Goal: Book appointment/travel/reservation

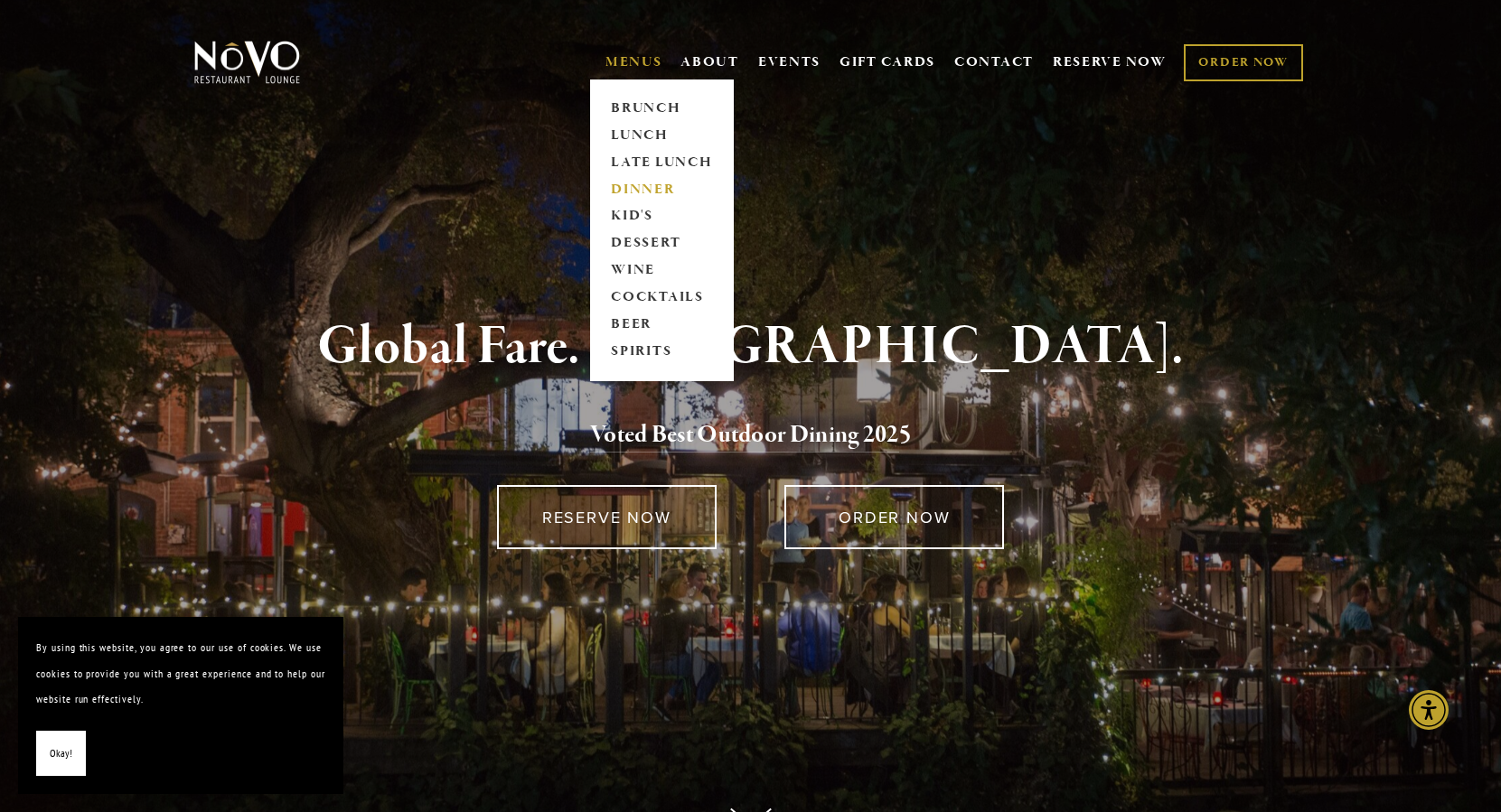
click at [635, 183] on link "DINNER" at bounding box center [662, 190] width 113 height 27
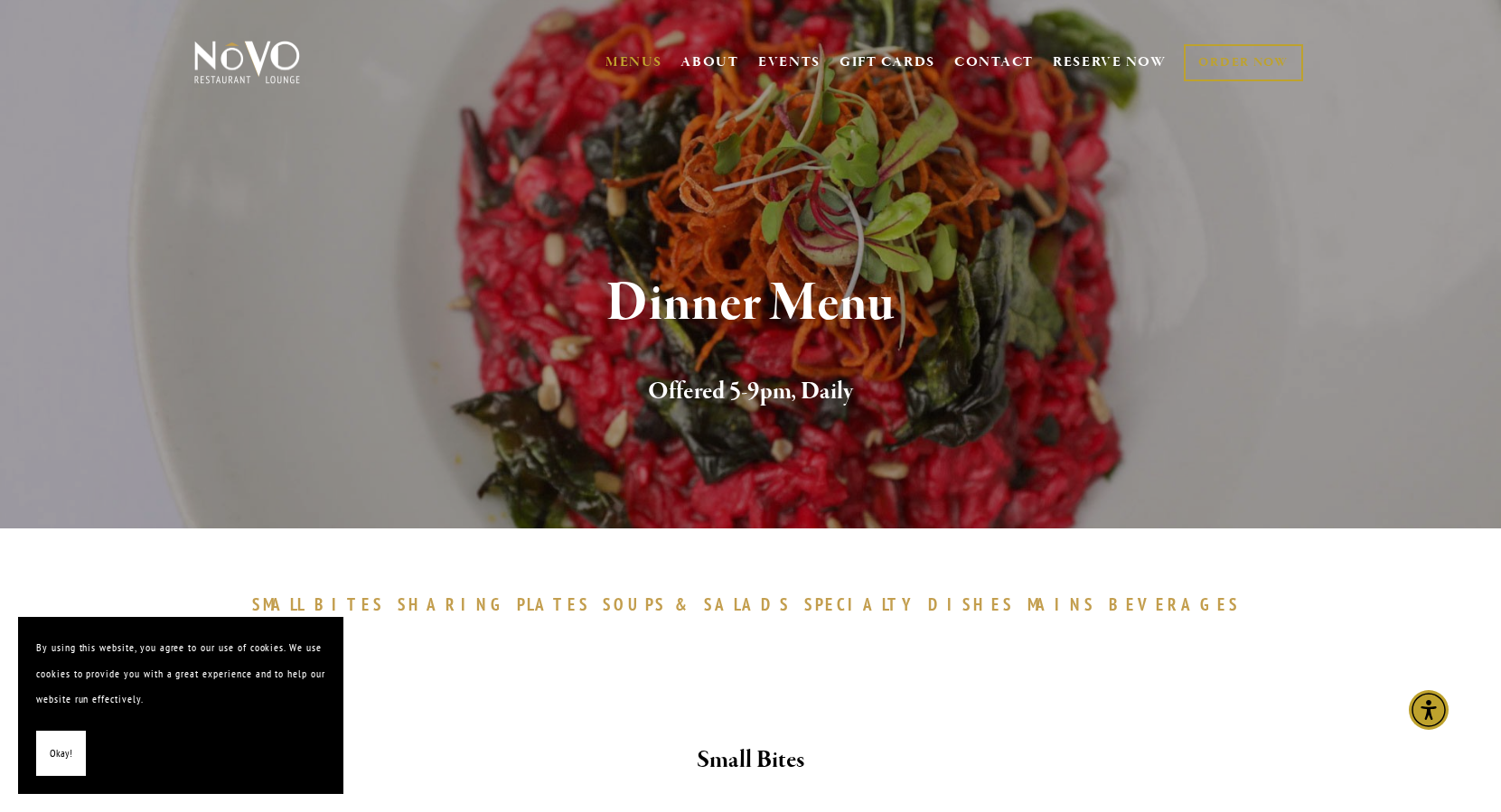
click at [61, 763] on span "Okay!" at bounding box center [61, 754] width 23 height 26
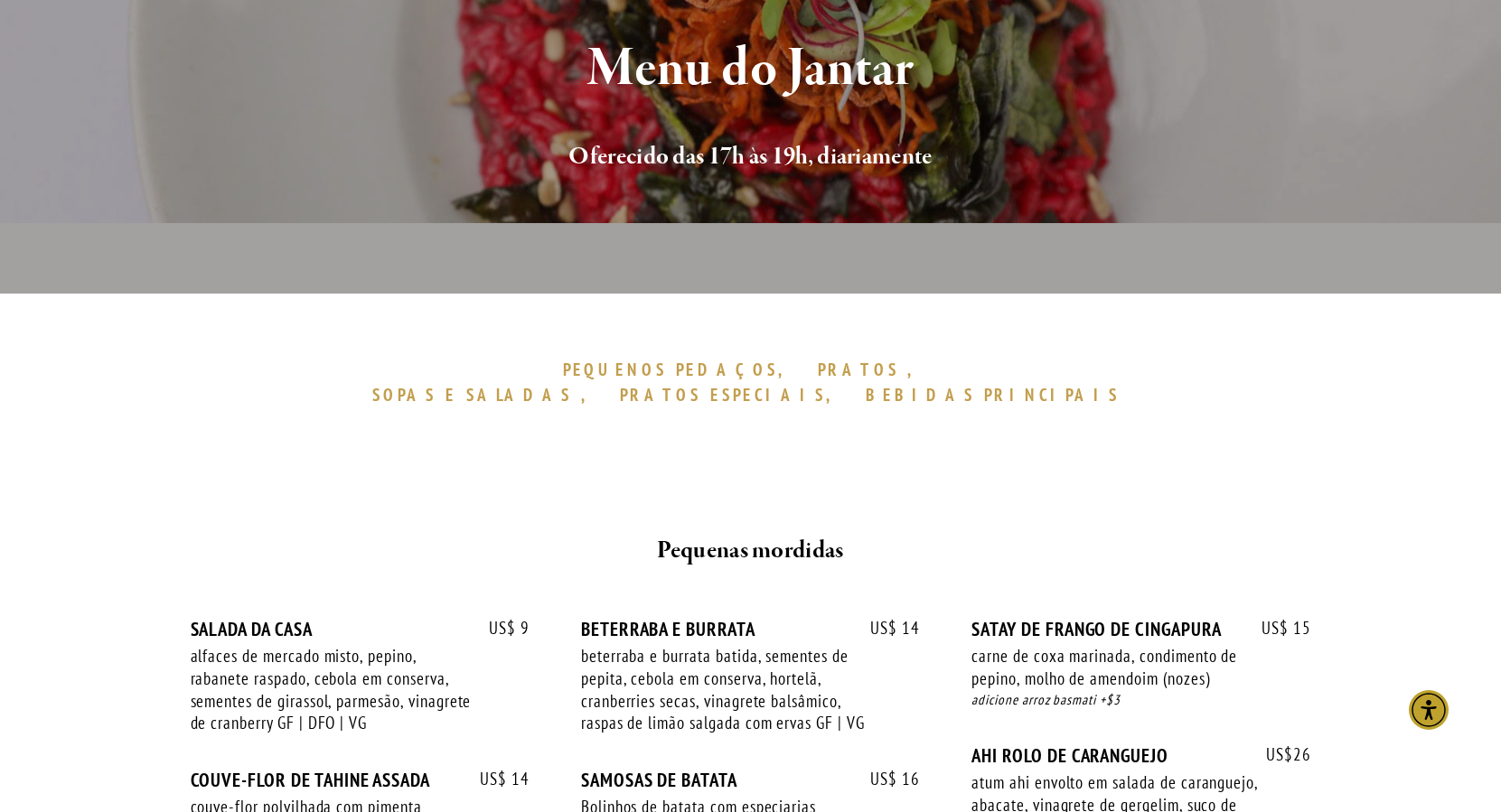
scroll to position [355, 0]
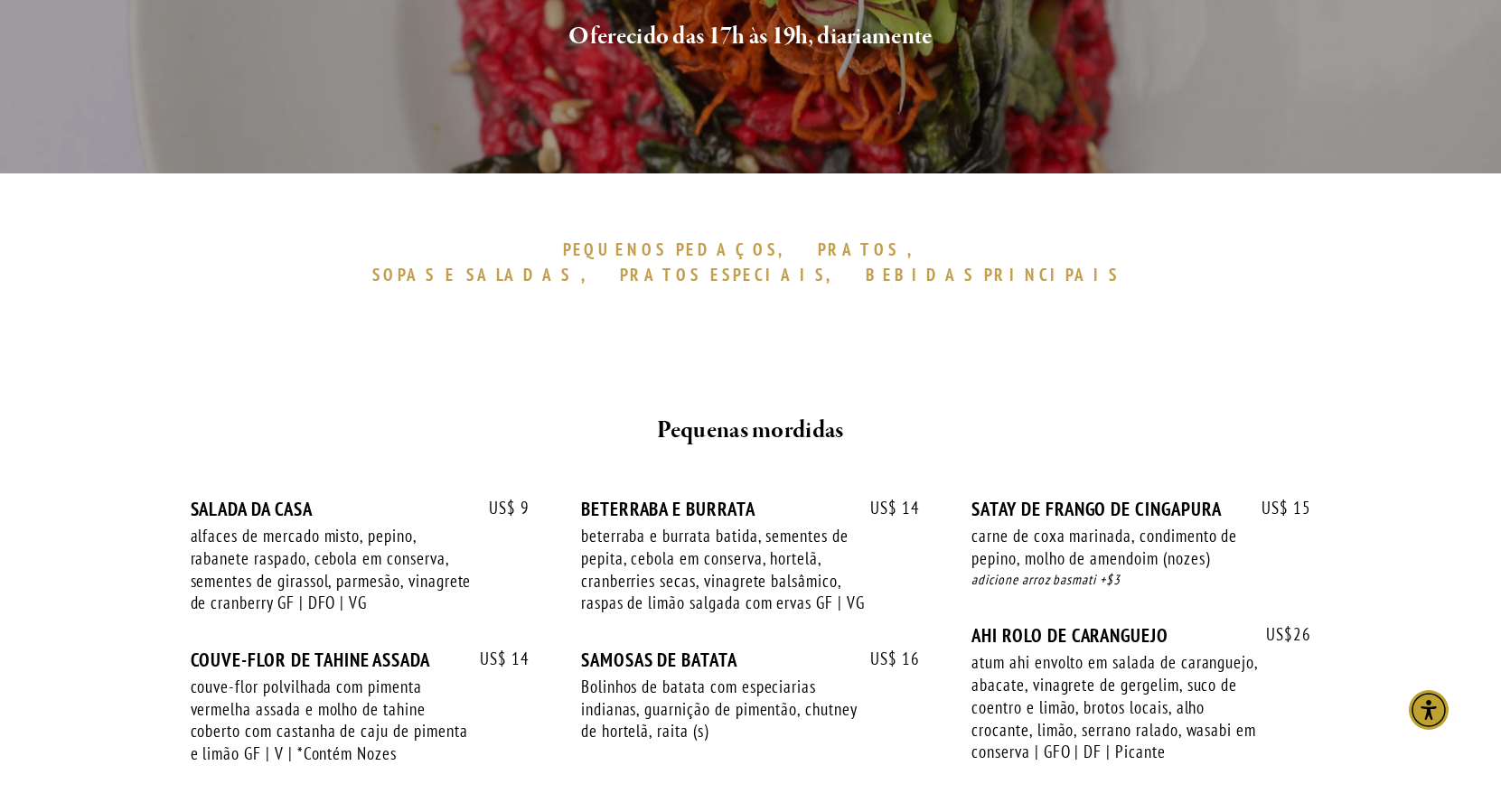
click at [643, 242] on span ", SOPAS" at bounding box center [654, 262] width 566 height 48
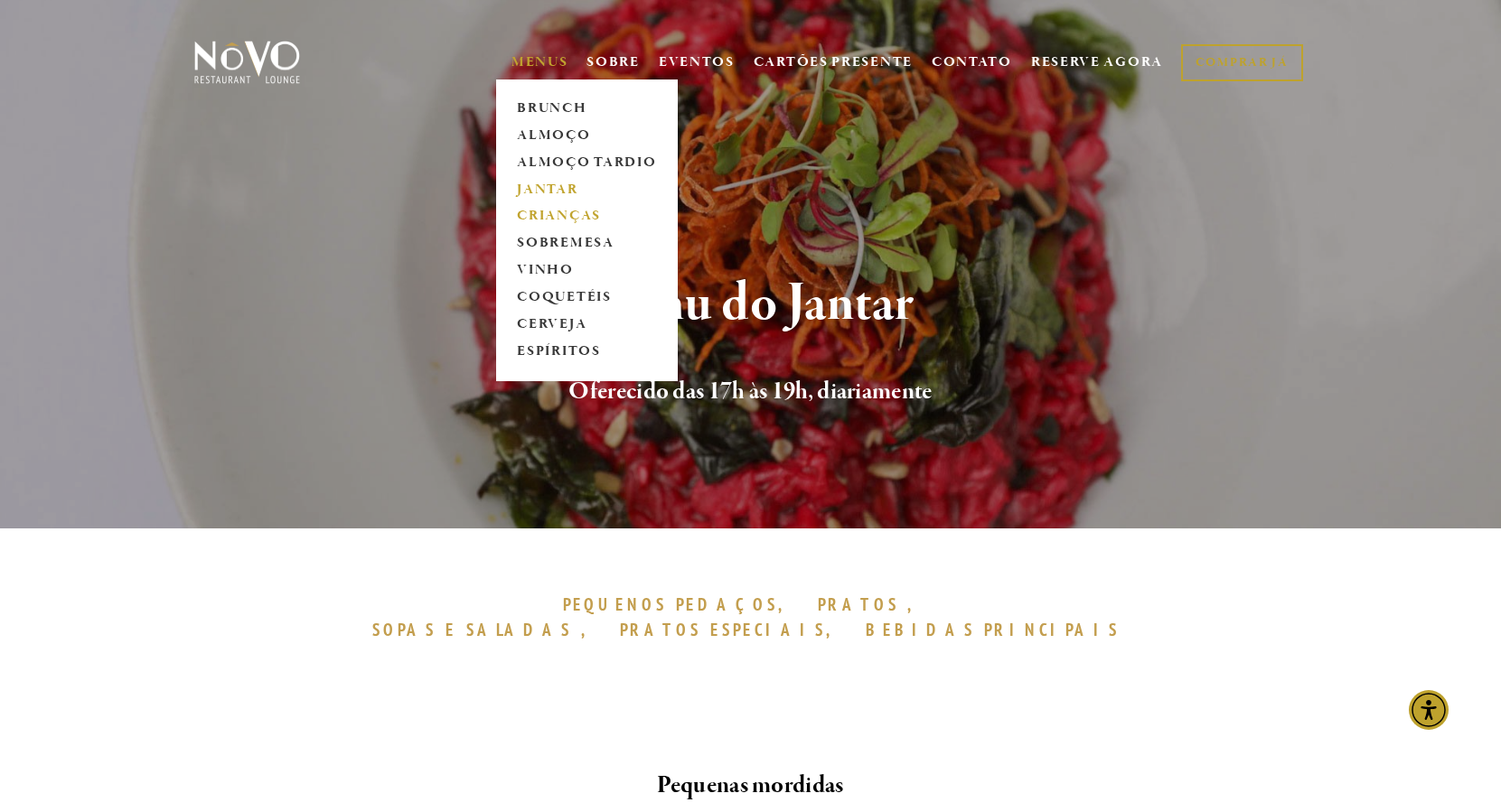
click at [557, 216] on link "CRIANÇAS" at bounding box center [587, 217] width 151 height 27
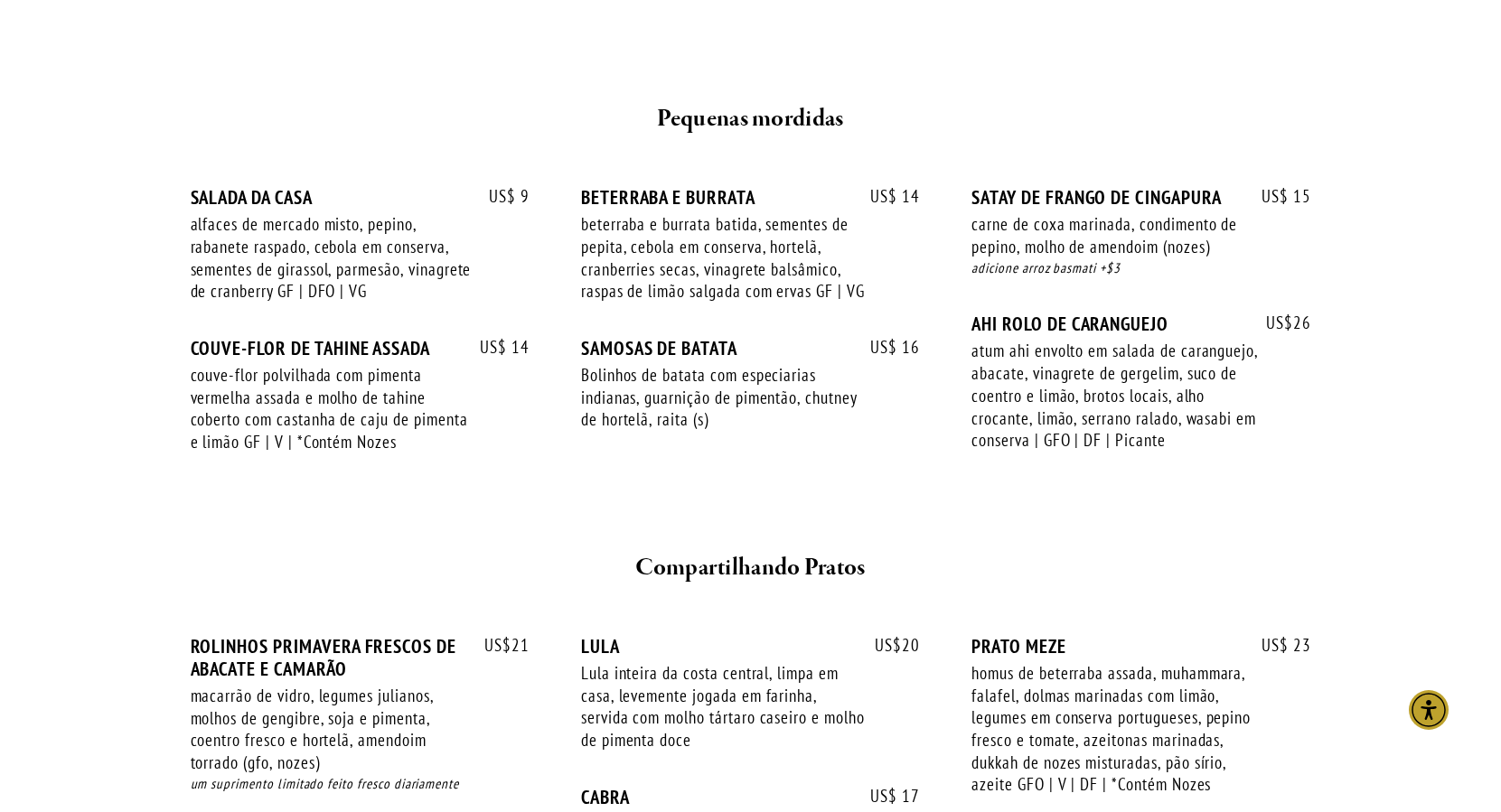
scroll to position [472, 0]
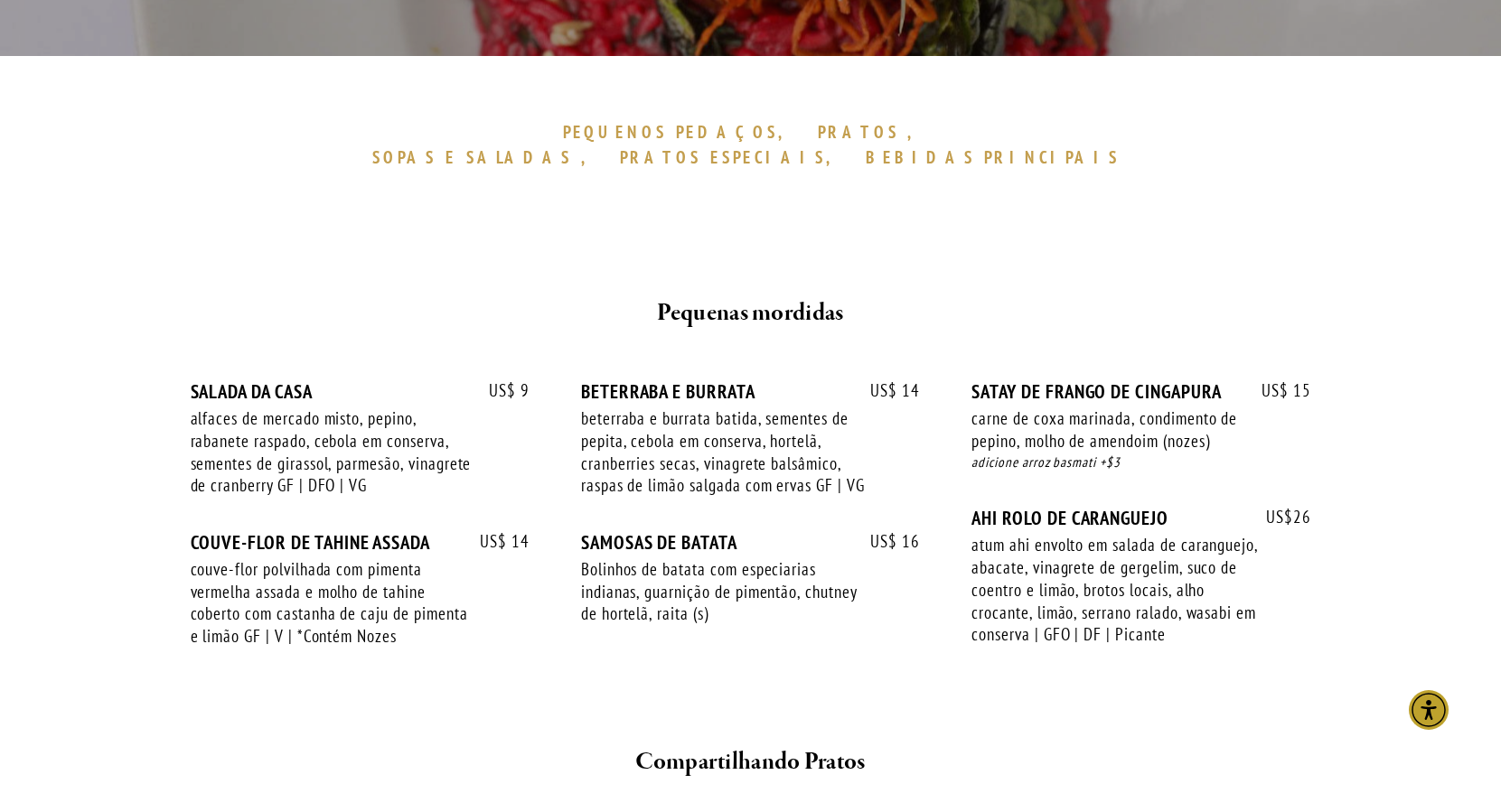
click at [571, 147] on span "SALADAS" at bounding box center [519, 158] width 106 height 22
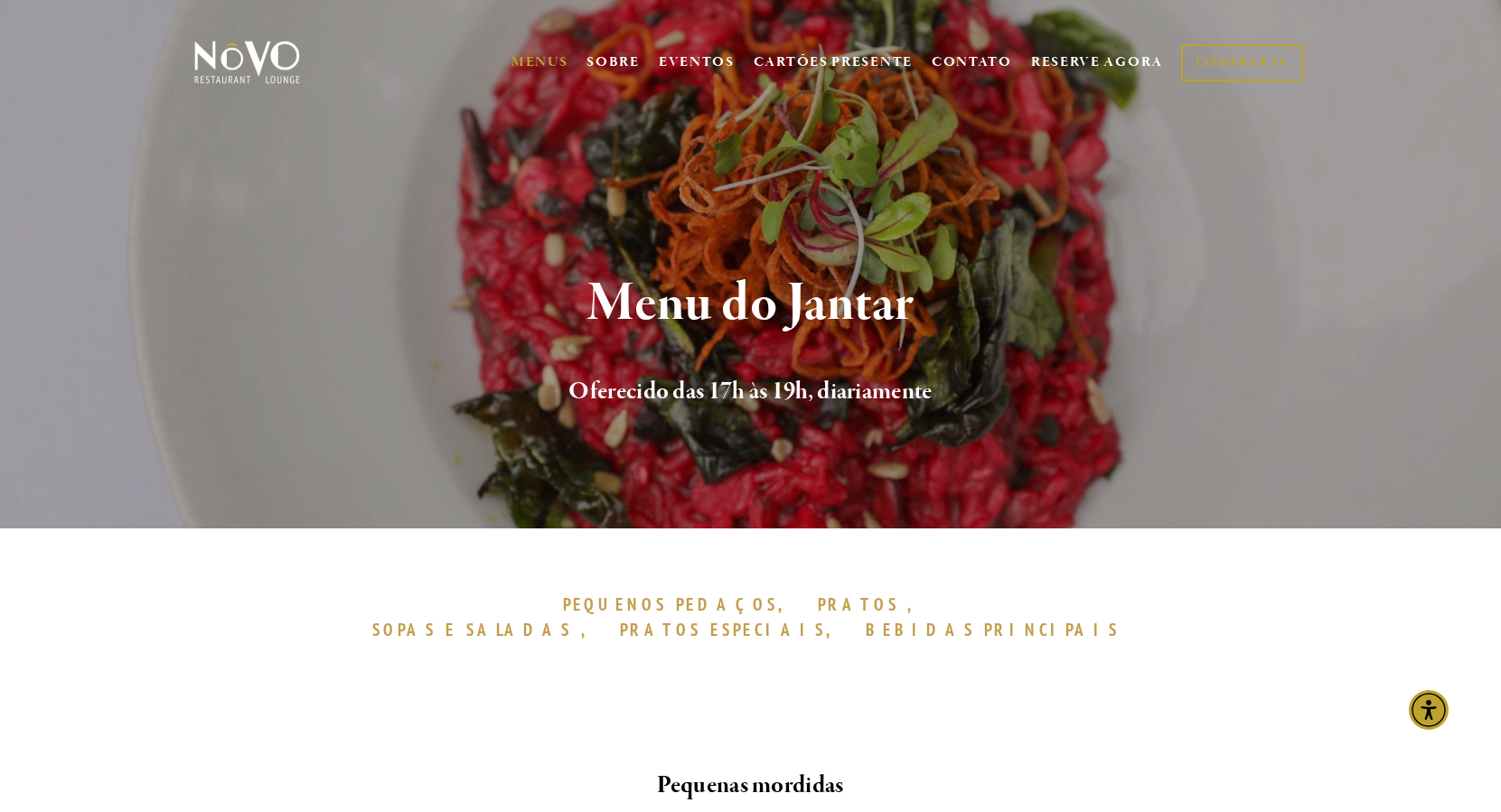
scroll to position [0, 0]
click at [1099, 67] on link "RESERVE AGORA" at bounding box center [1096, 63] width 132 height 35
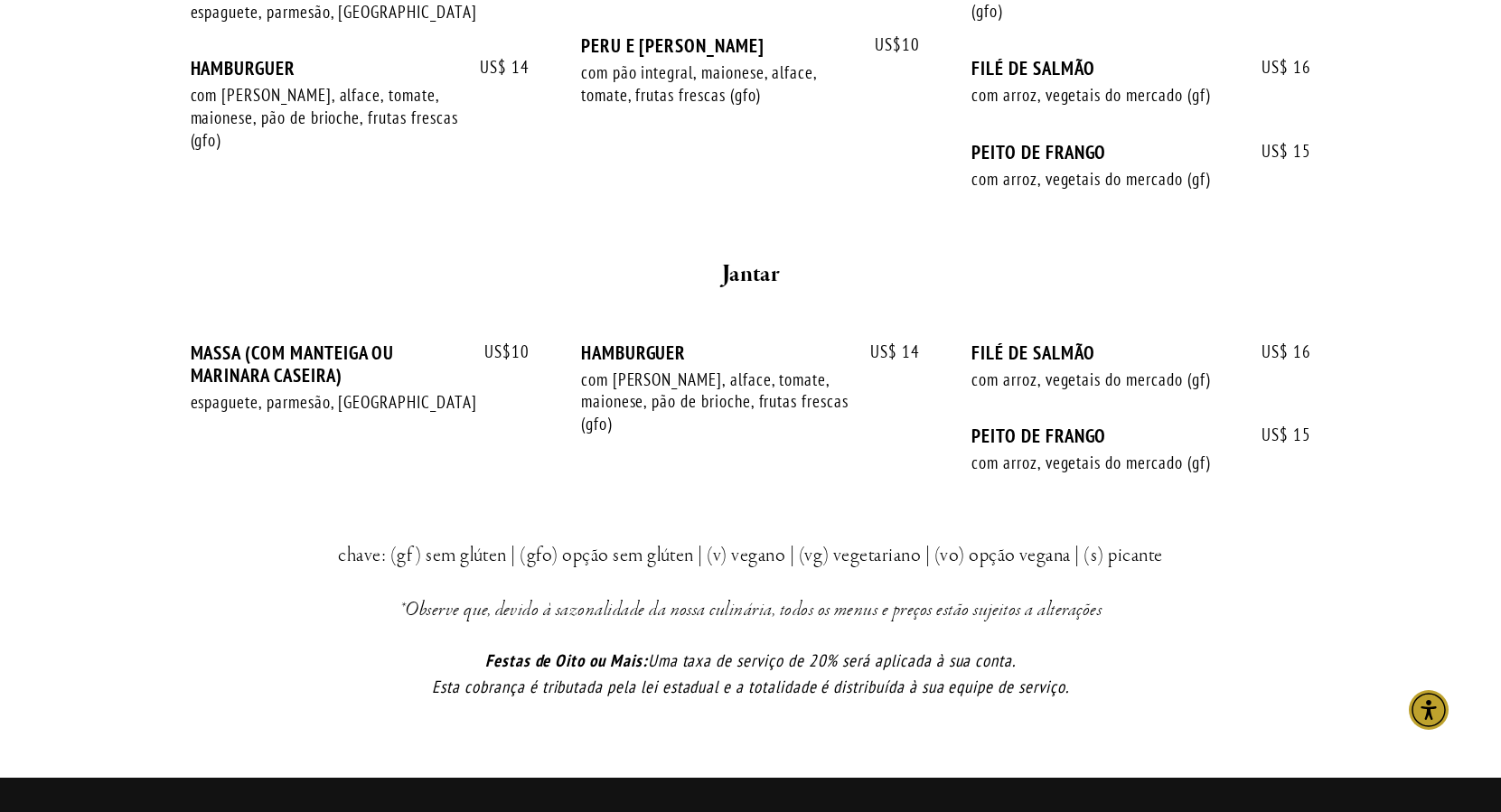
scroll to position [150, 0]
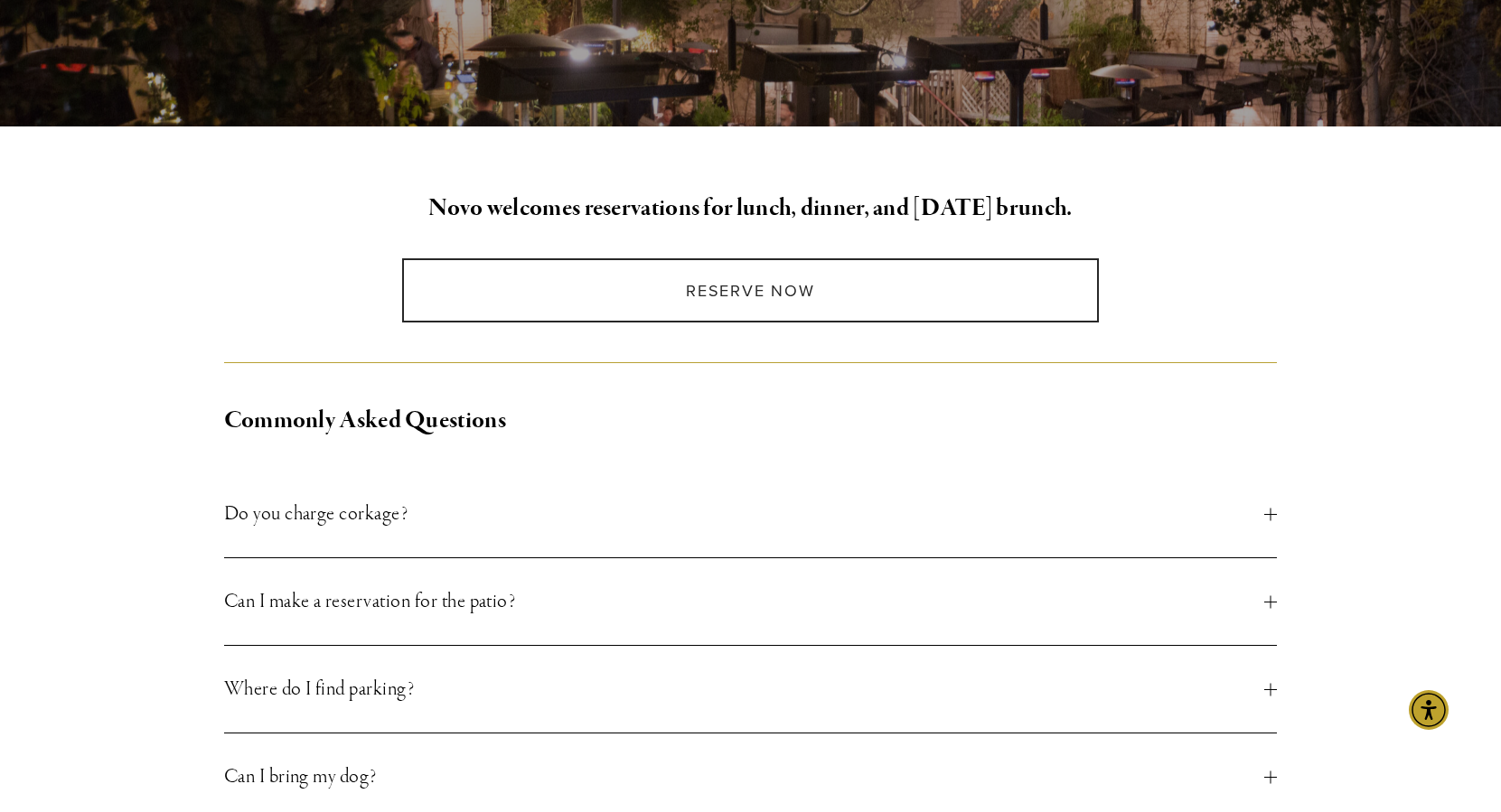
scroll to position [283, 0]
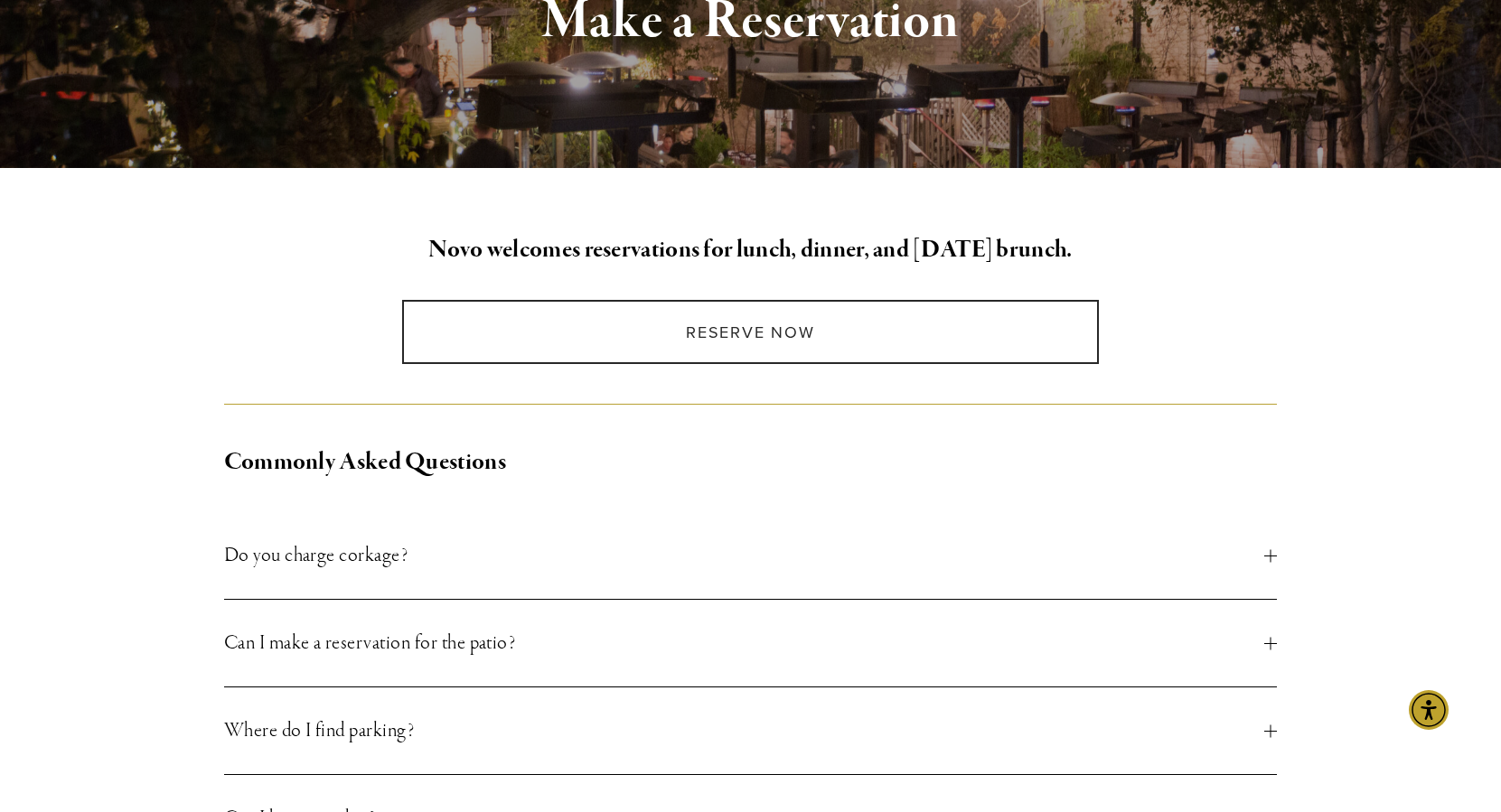
click at [763, 269] on div "Novo welcomes reservations for lunch, dinner, and Sunday brunch." at bounding box center [751, 258] width 1085 height 53
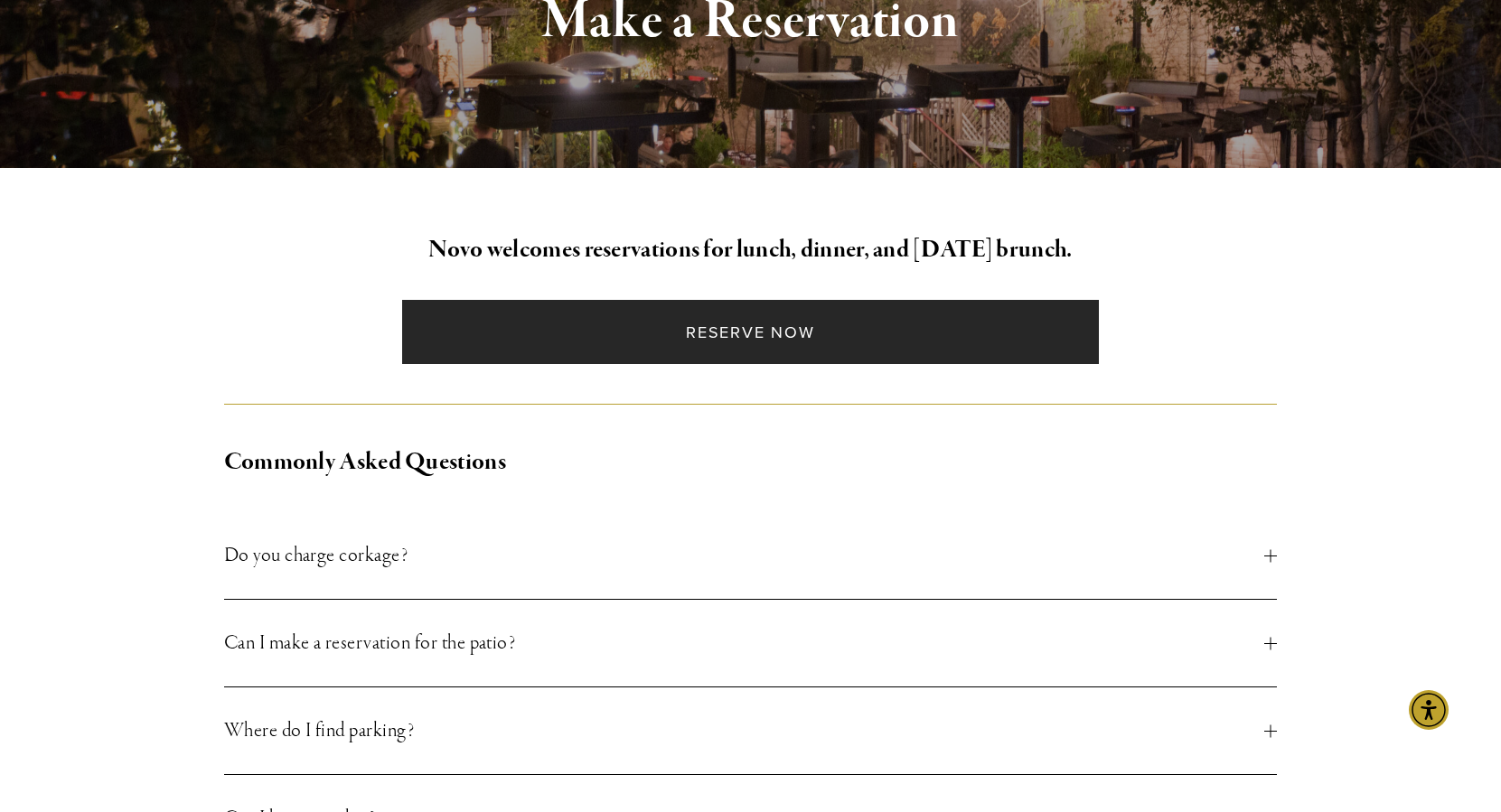
click at [765, 329] on link "Reserve Now" at bounding box center [750, 332] width 696 height 64
